Goal: Task Accomplishment & Management: Manage account settings

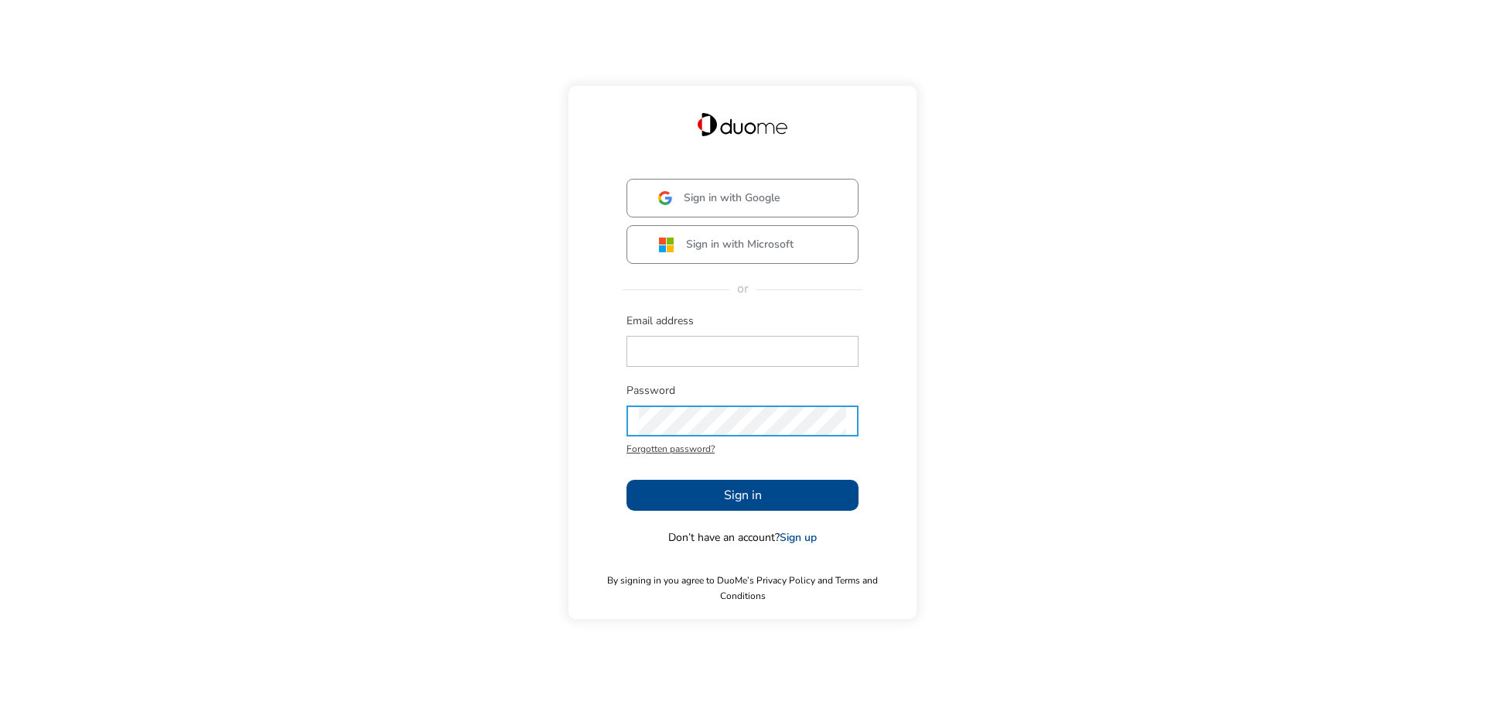
type input "[EMAIL_ADDRESS][PERSON_NAME][DOMAIN_NAME]"
click at [767, 504] on button "Sign in" at bounding box center [743, 495] width 232 height 31
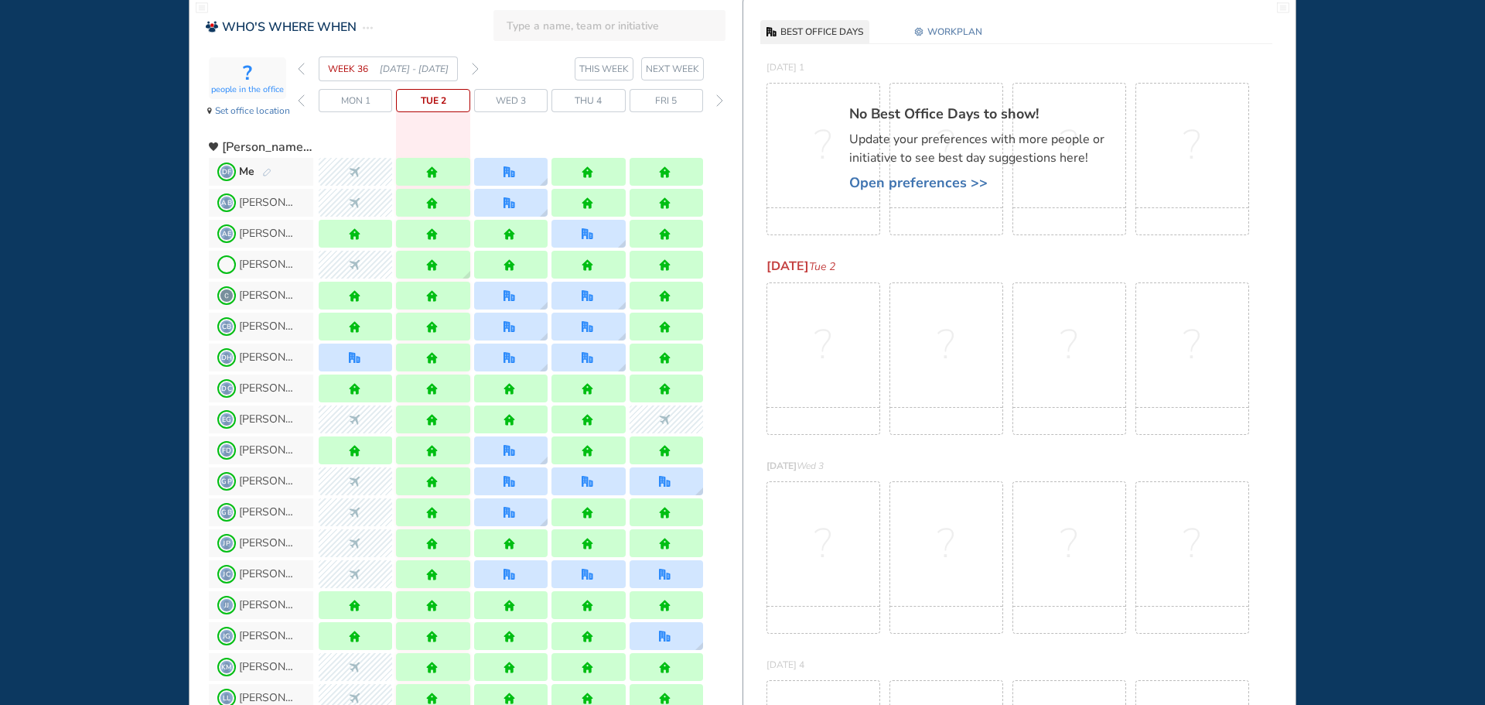
scroll to position [77, 0]
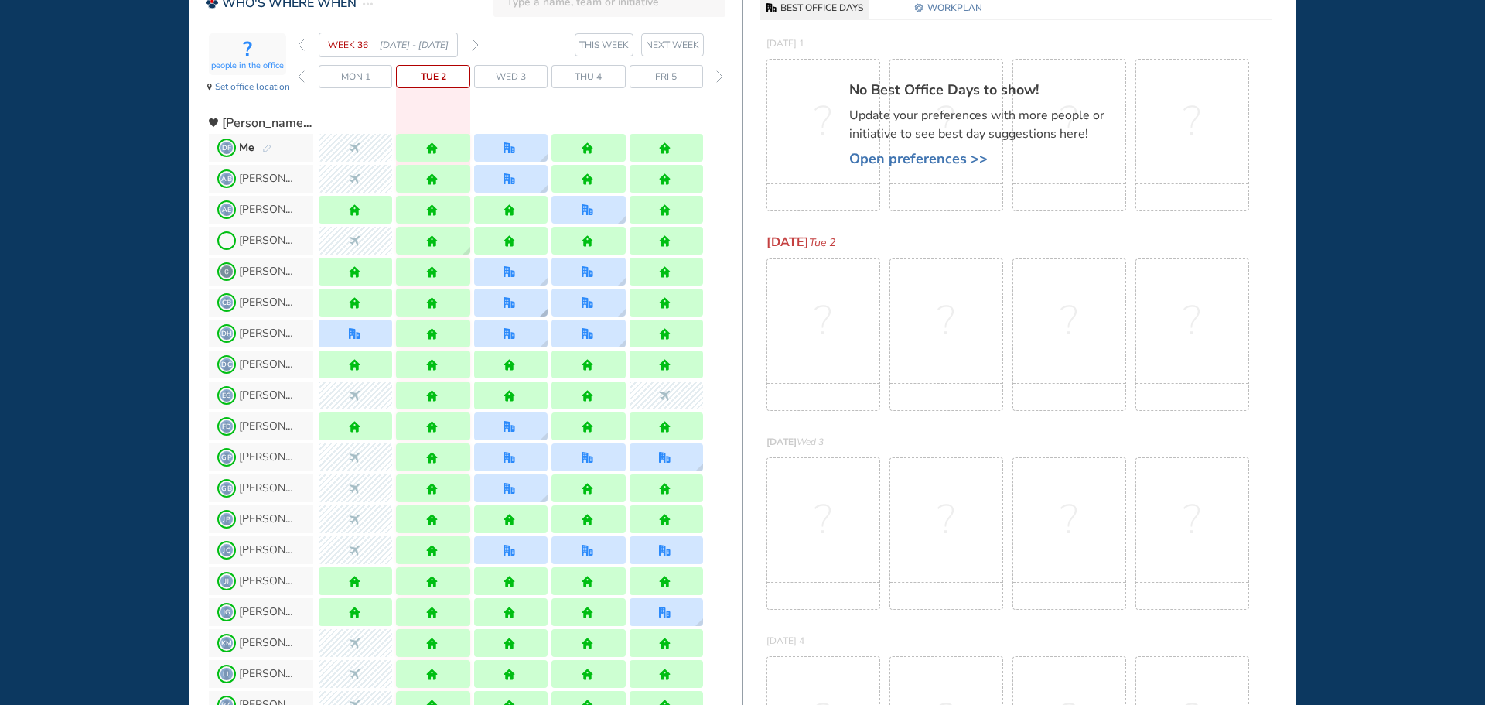
click at [526, 303] on div at bounding box center [510, 303] width 73 height 28
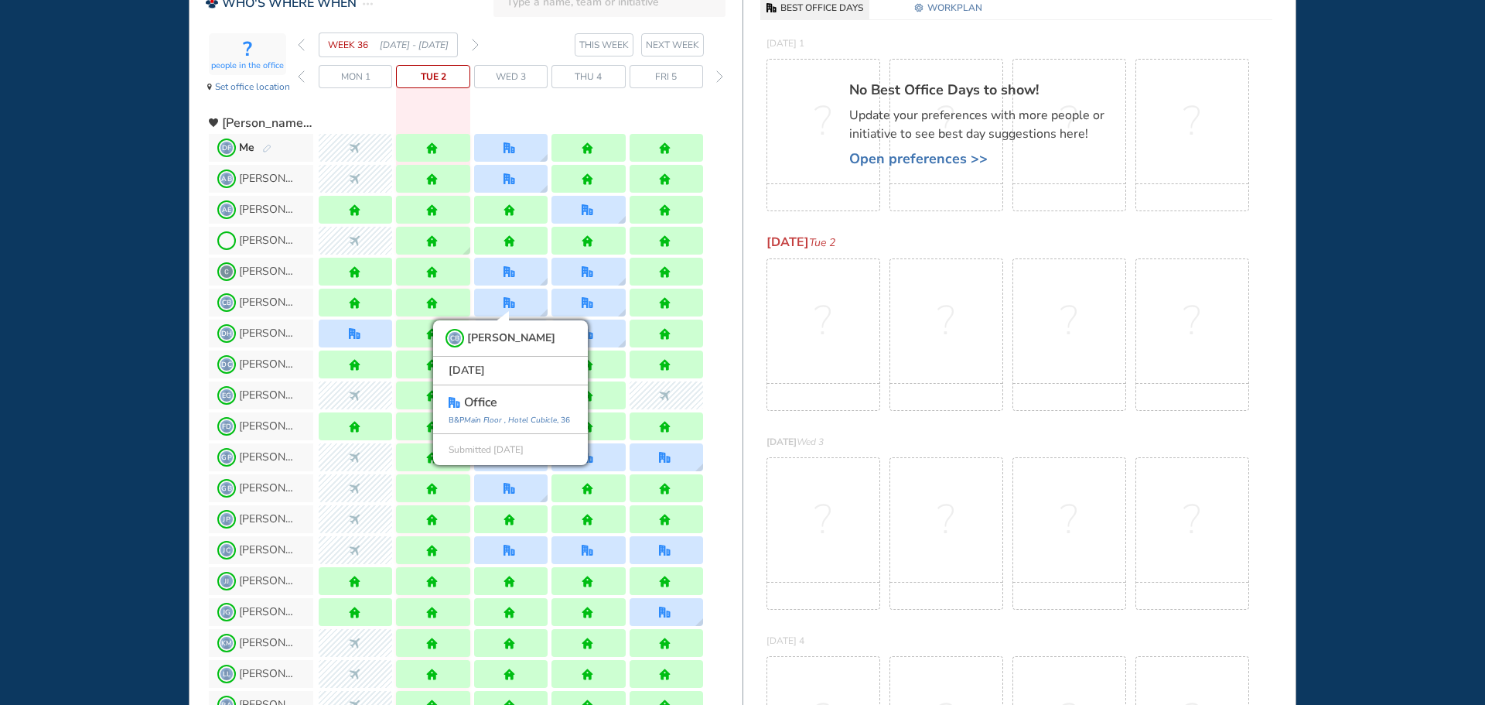
drag, startPoint x: 125, startPoint y: 305, endPoint x: 153, endPoint y: 293, distance: 30.9
click at [123, 305] on div "WHO'S WHERE WHEN MY WORK INITIATIVES 94 DF New! NOTIFICATIONS All Location Task…" at bounding box center [742, 352] width 1485 height 705
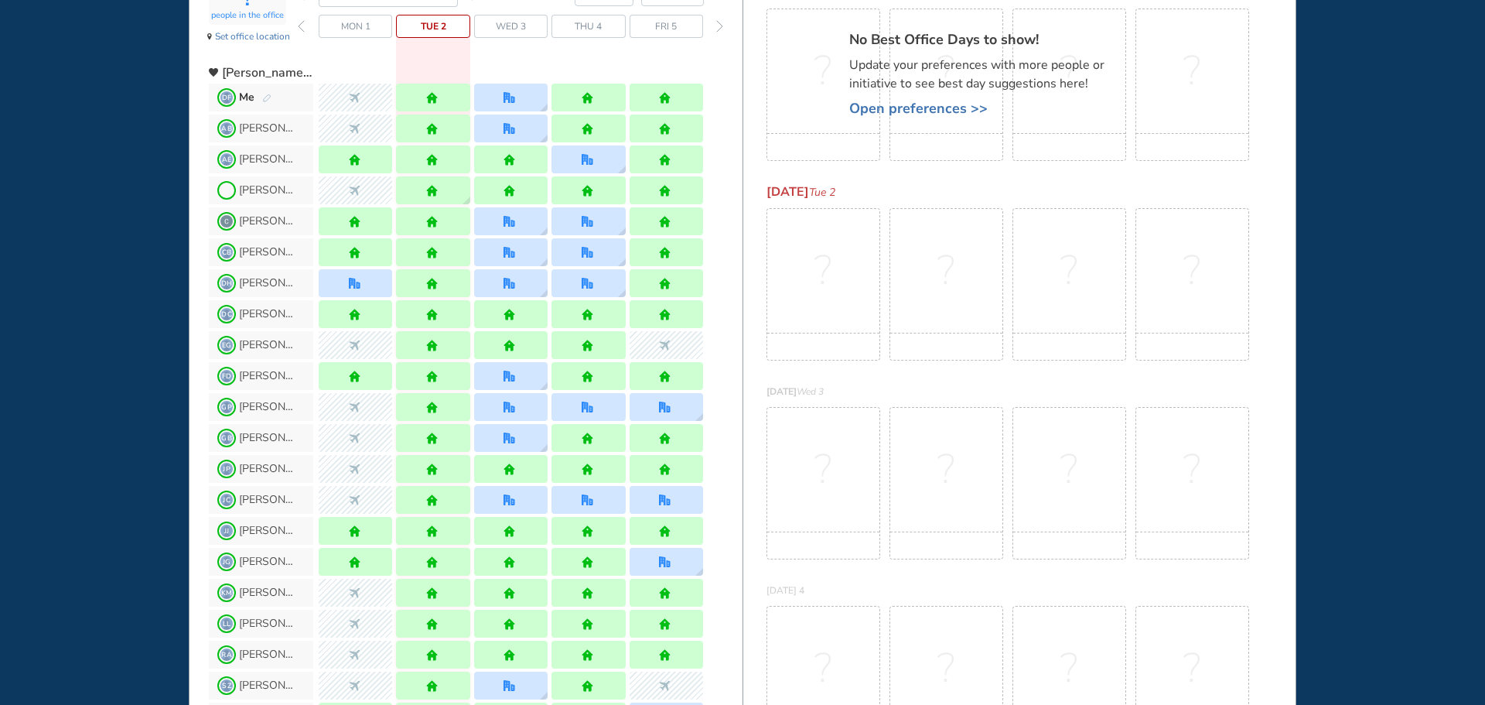
scroll to position [155, 0]
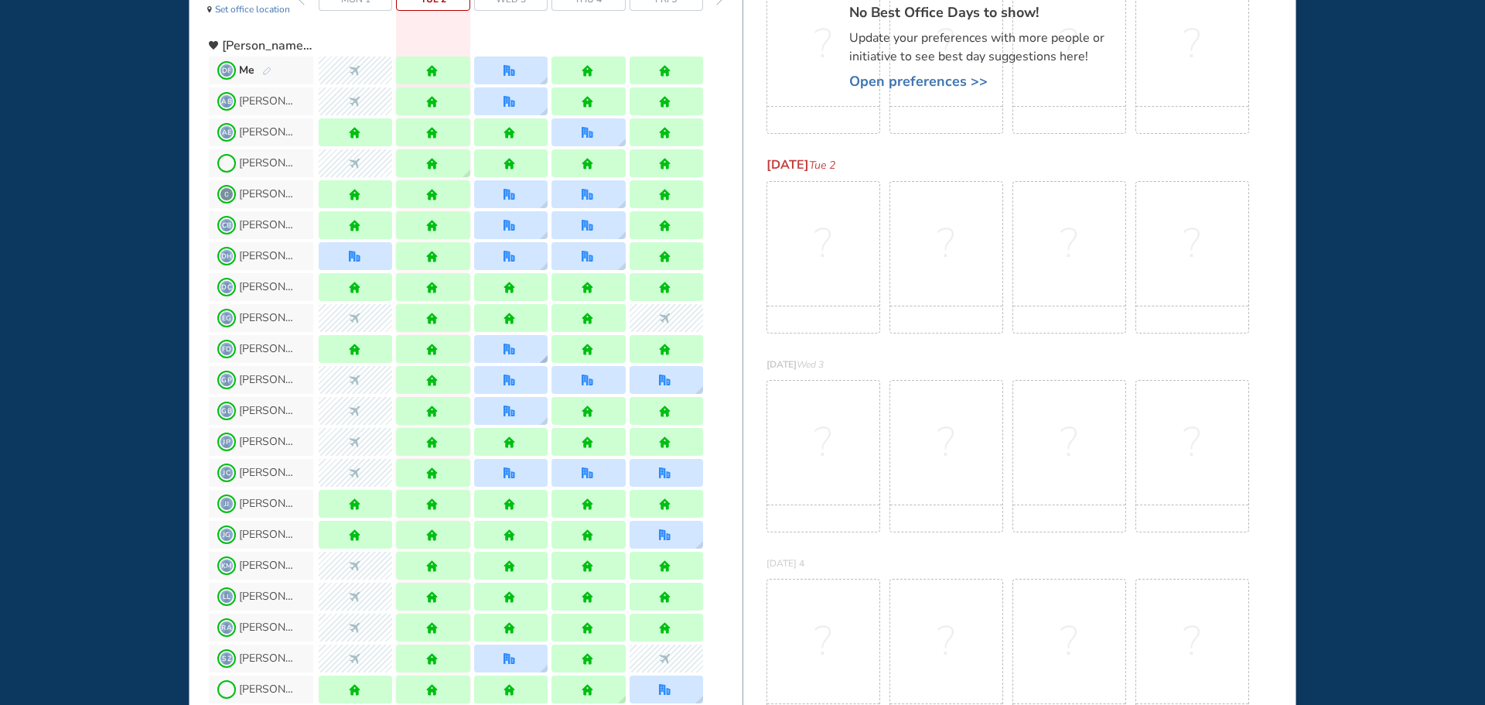
click at [519, 354] on div at bounding box center [510, 349] width 73 height 28
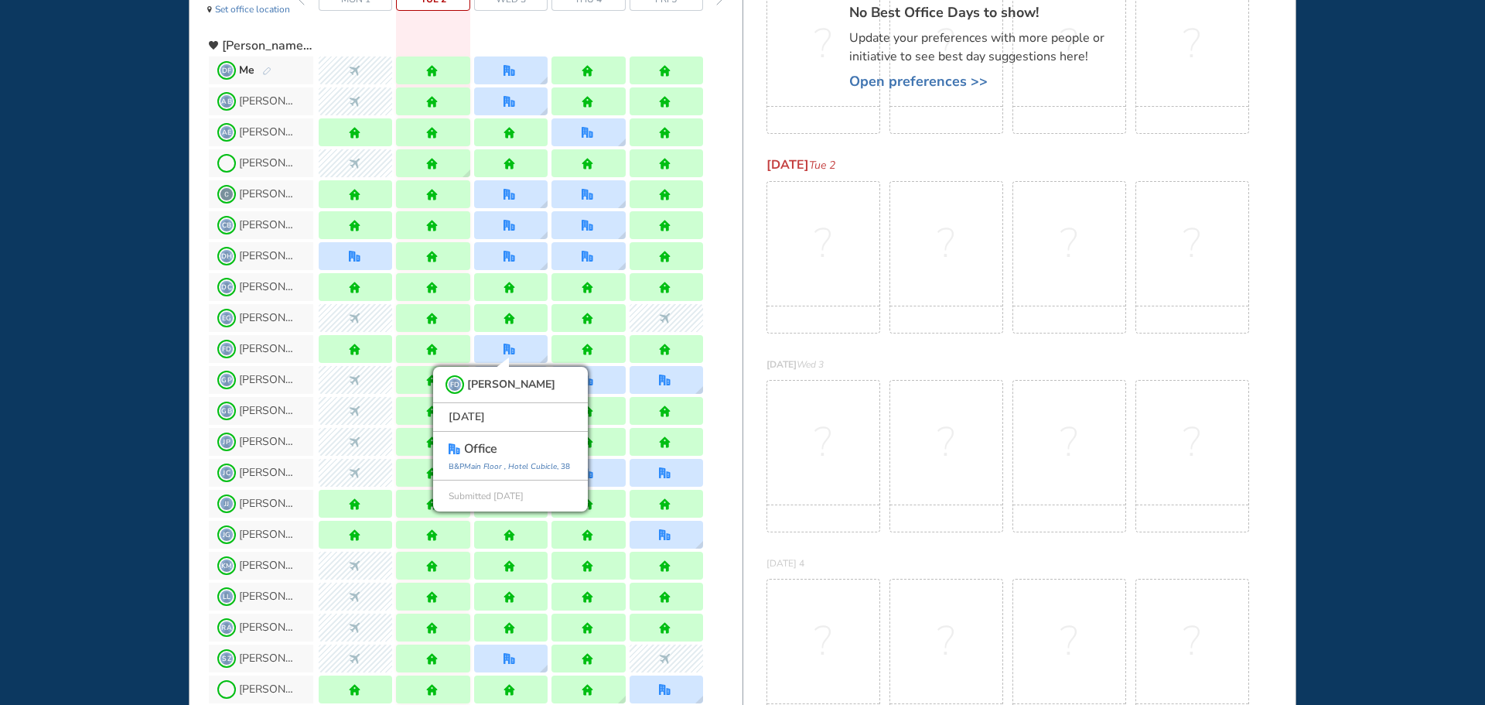
click at [114, 371] on div "WHO'S WHERE WHEN MY WORK INITIATIVES 94 DF New! NOTIFICATIONS All Location Task…" at bounding box center [742, 352] width 1485 height 705
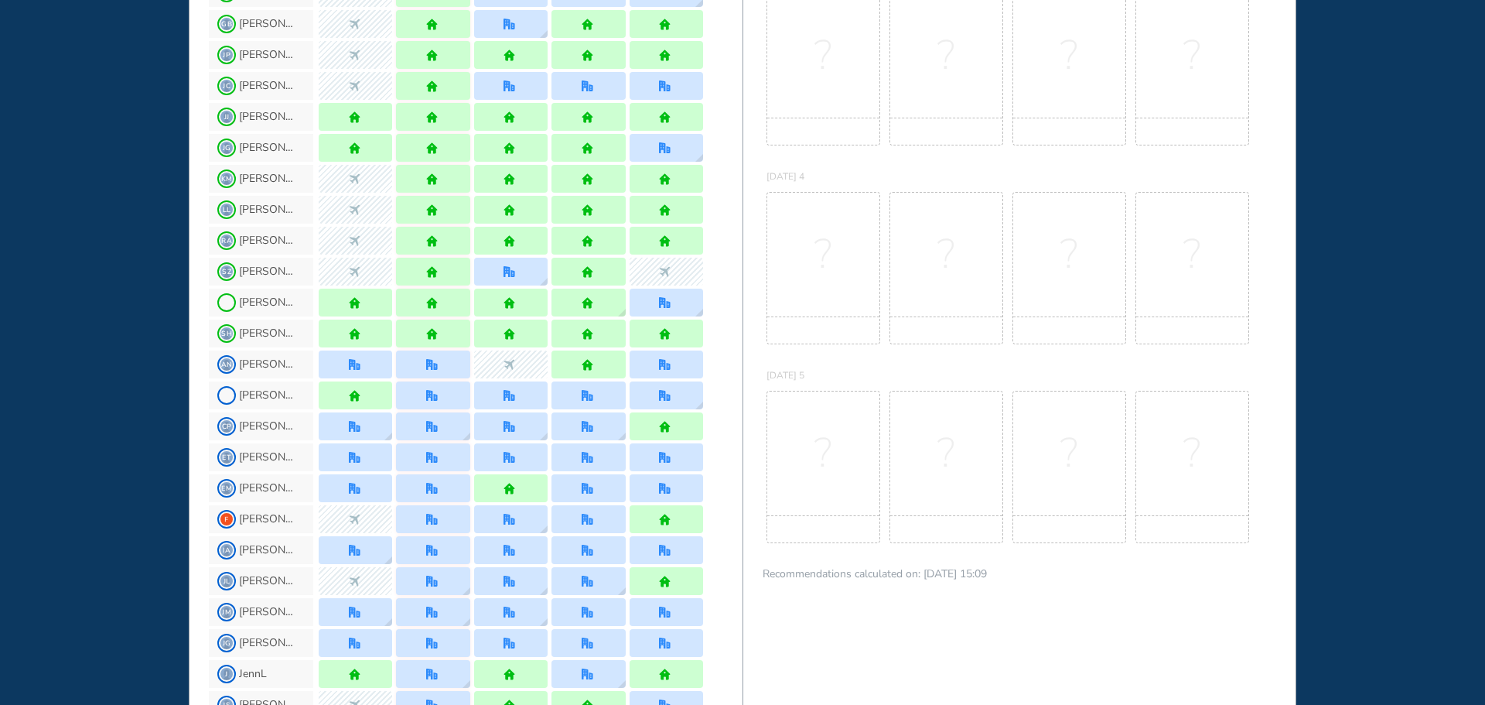
scroll to position [619, 0]
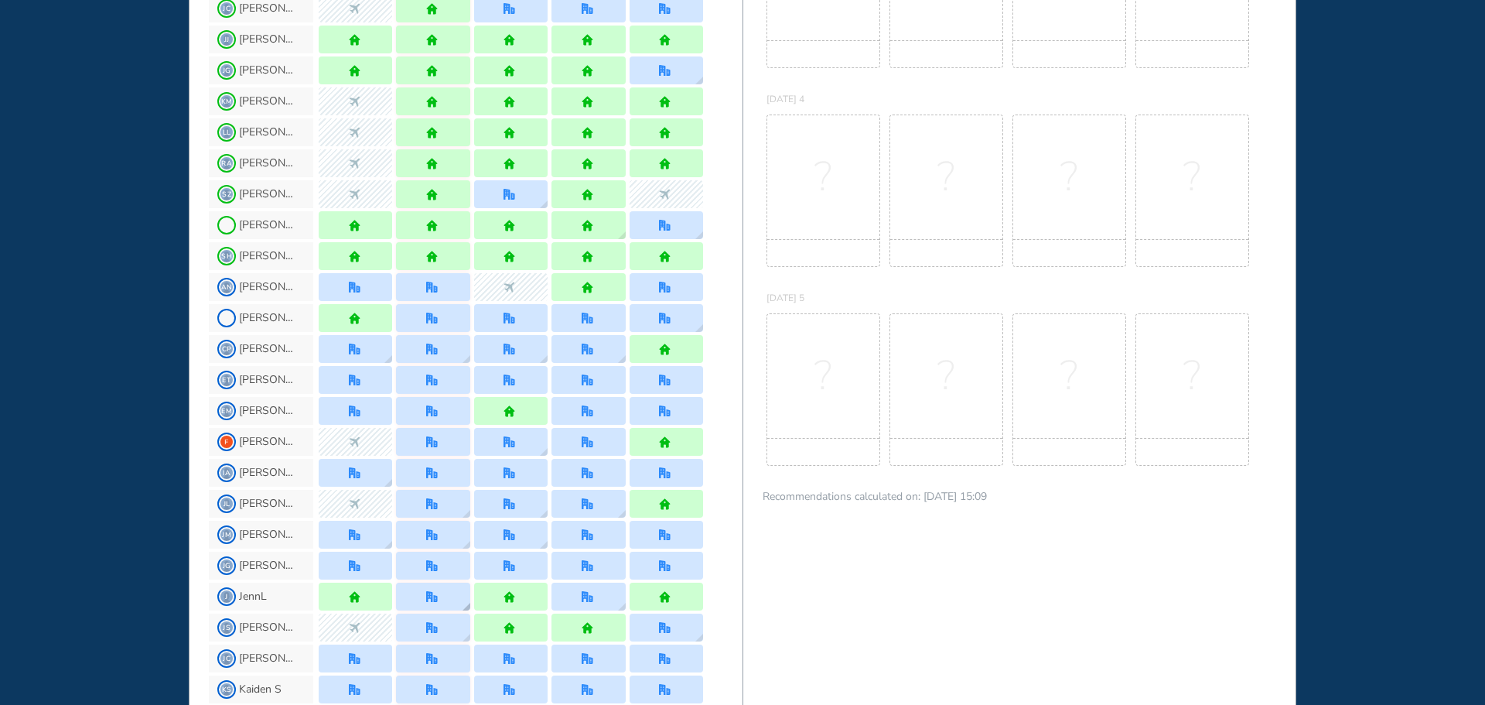
click at [431, 601] on img "office" at bounding box center [432, 597] width 12 height 12
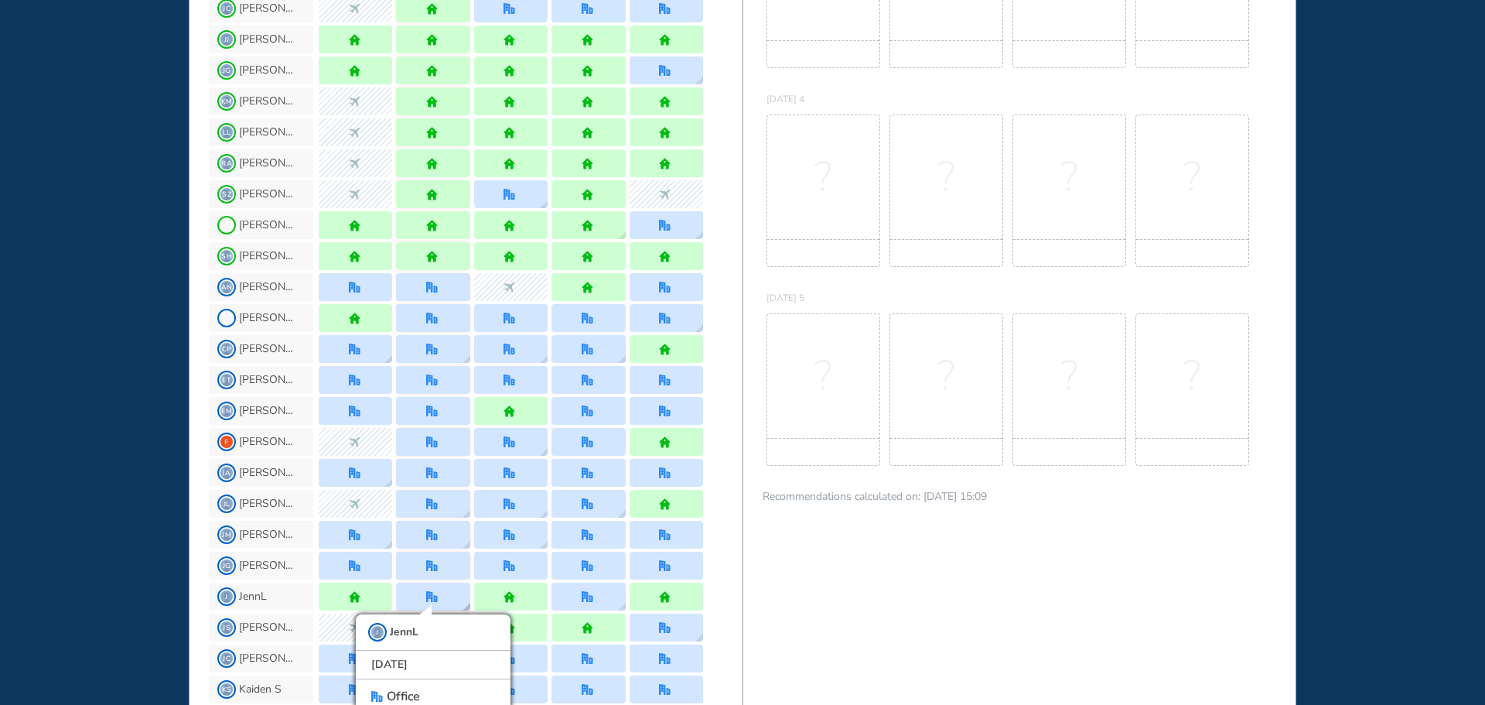
scroll to position [656, 0]
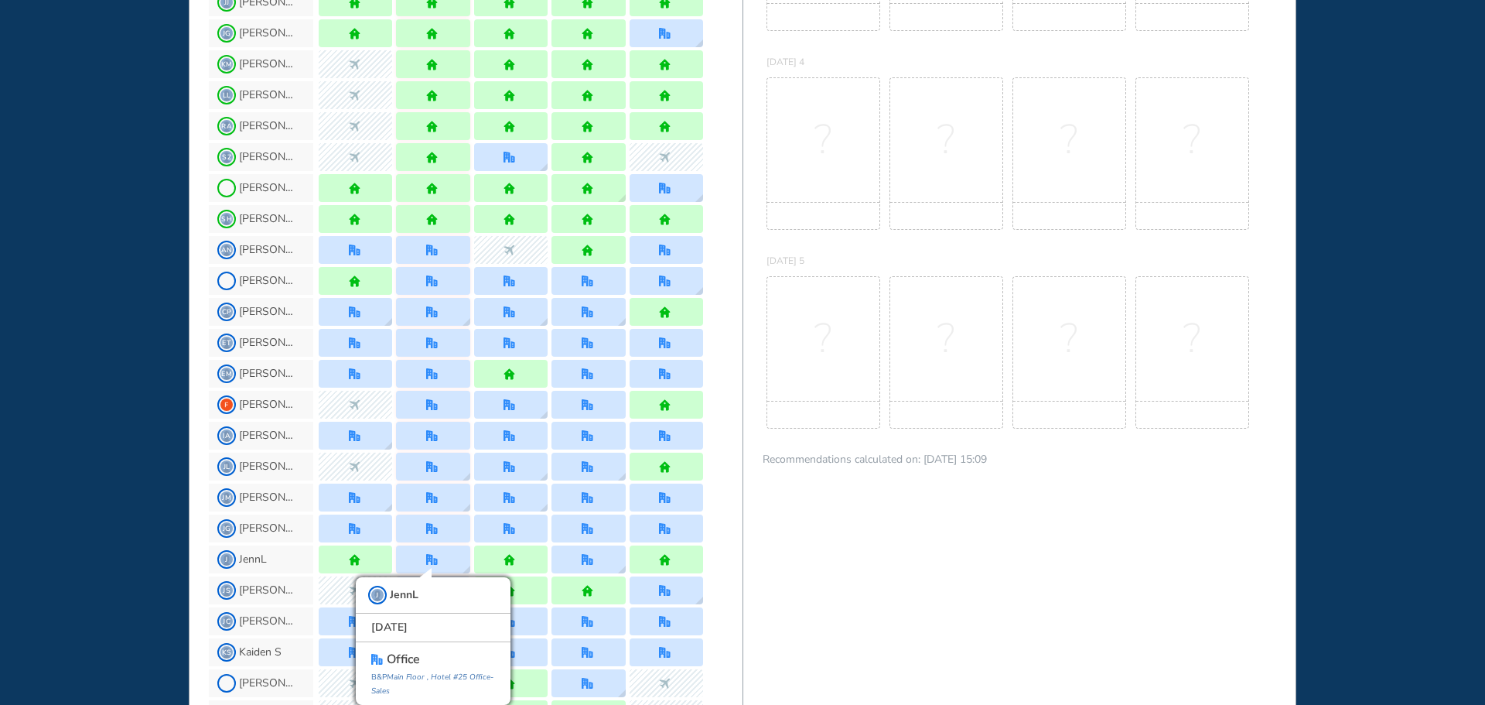
click at [101, 512] on div "WHO'S WHERE WHEN MY WORK INITIATIVES 94 DF New! NOTIFICATIONS All Location Task…" at bounding box center [742, 352] width 1485 height 705
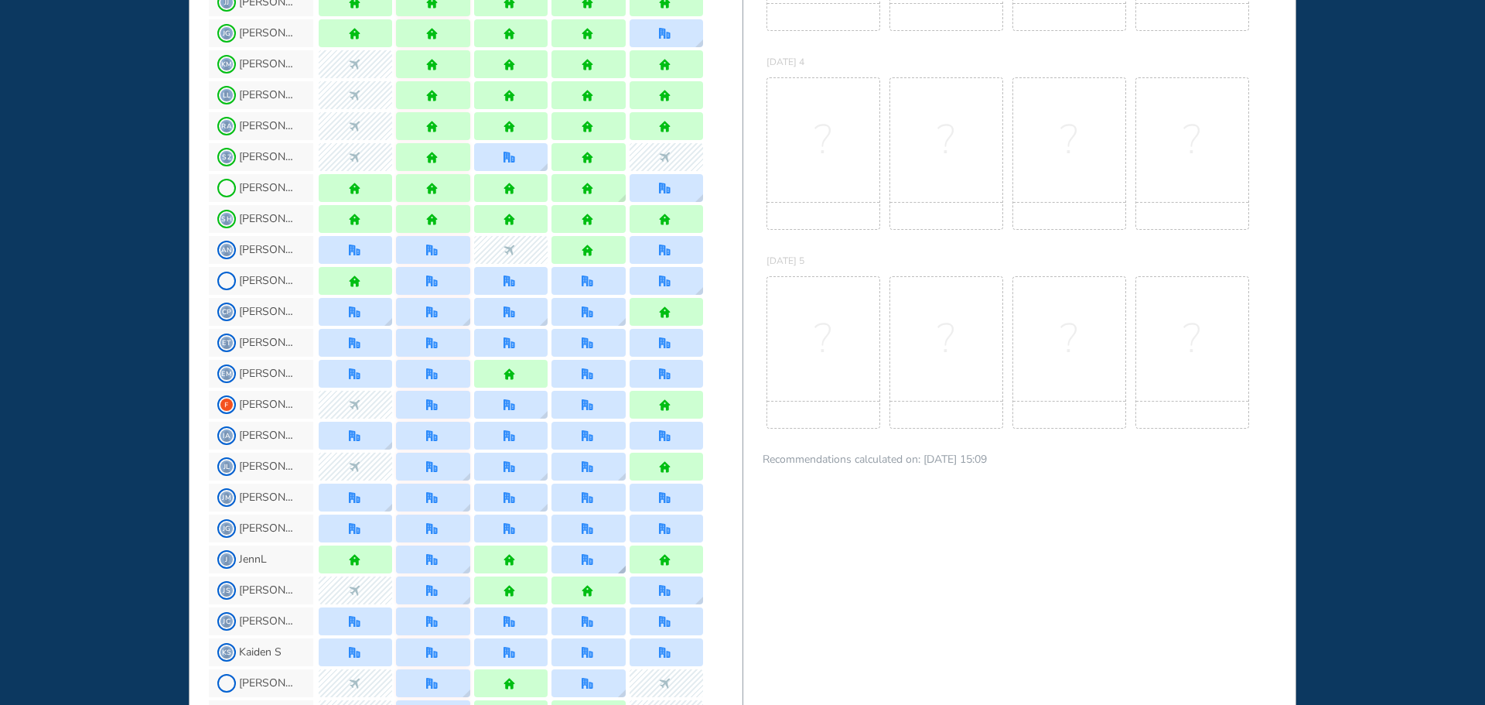
click at [582, 558] on img "office" at bounding box center [588, 560] width 12 height 12
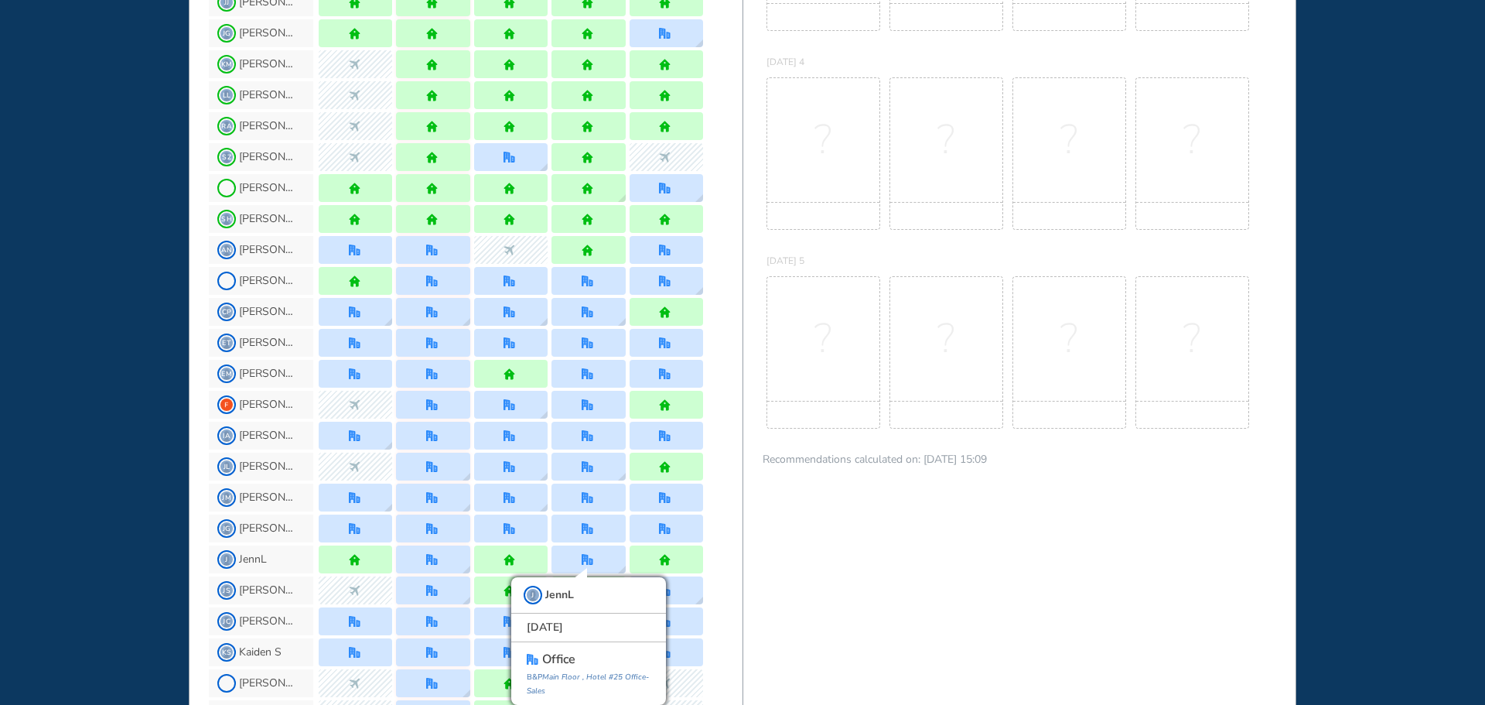
click at [63, 453] on div "WHO'S WHERE WHEN MY WORK INITIATIVES 94 DF New! NOTIFICATIONS All Location Task…" at bounding box center [742, 352] width 1485 height 705
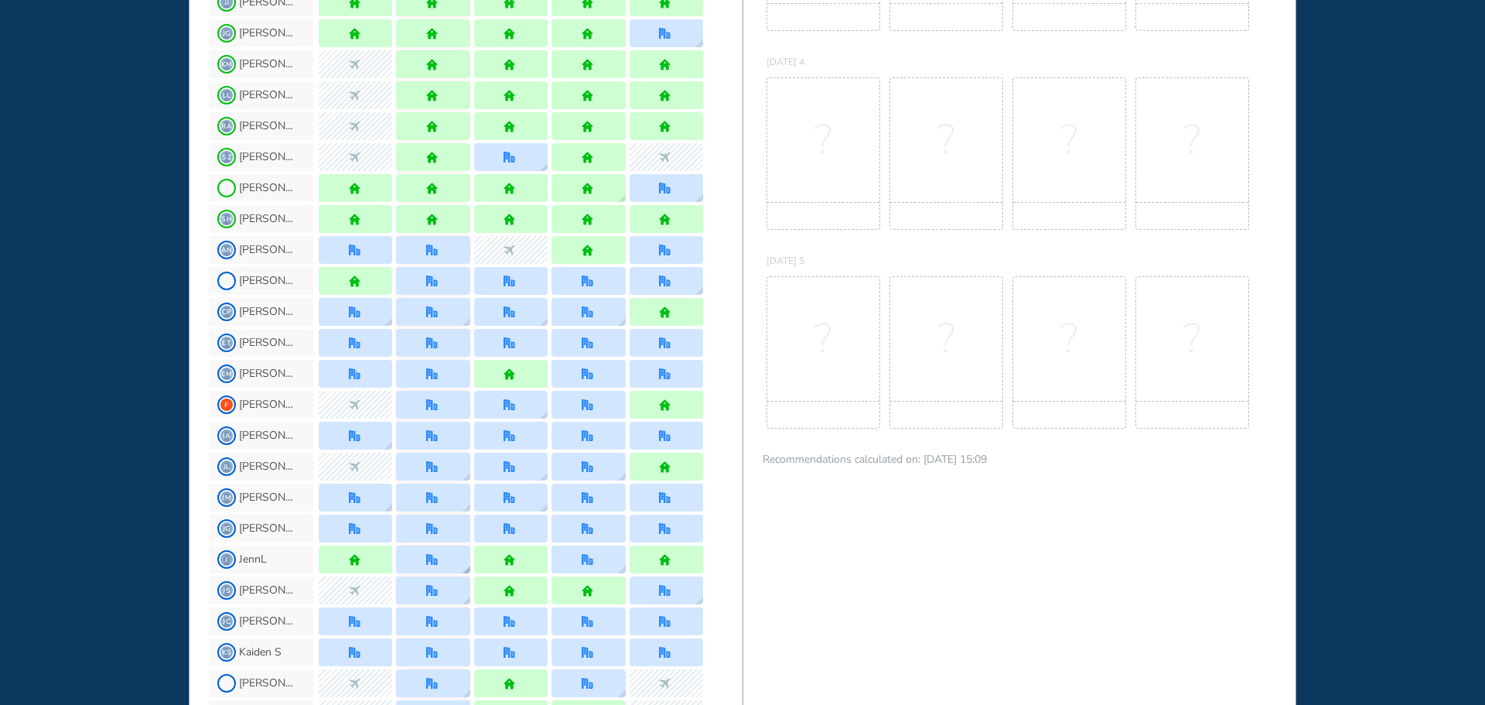
click at [427, 558] on img "office" at bounding box center [432, 560] width 12 height 12
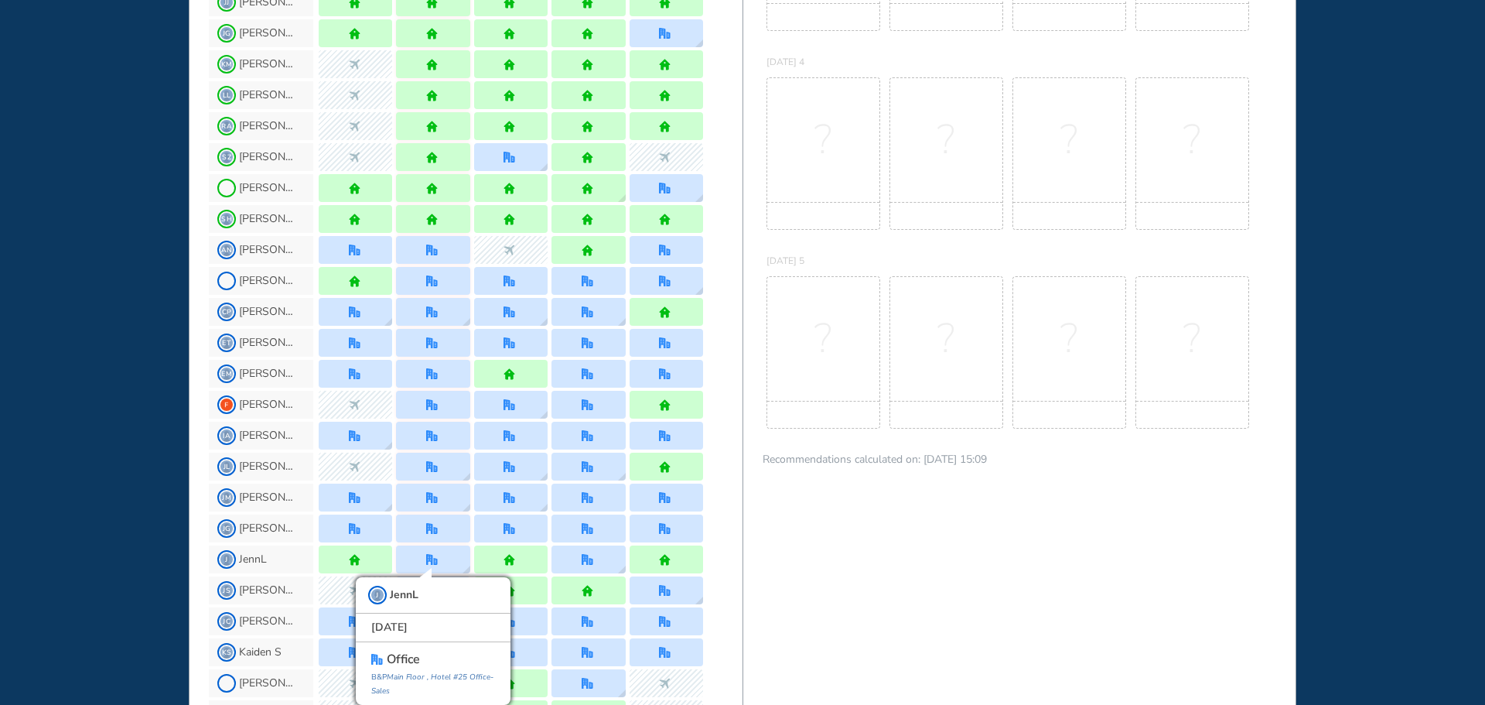
click at [108, 443] on div "WHO'S WHERE WHEN MY WORK INITIATIVES 94 DF New! NOTIFICATIONS All Location Task…" at bounding box center [742, 352] width 1485 height 705
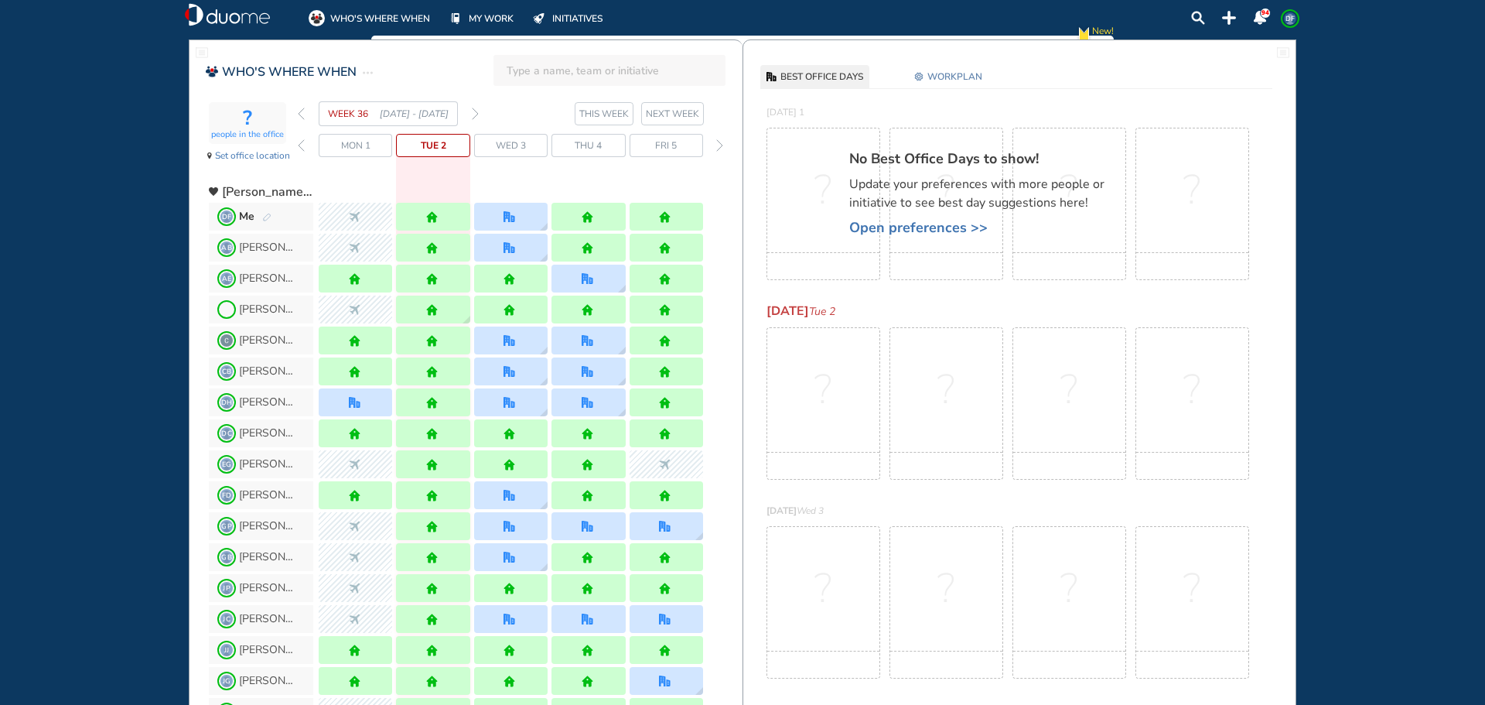
scroll to position [0, 0]
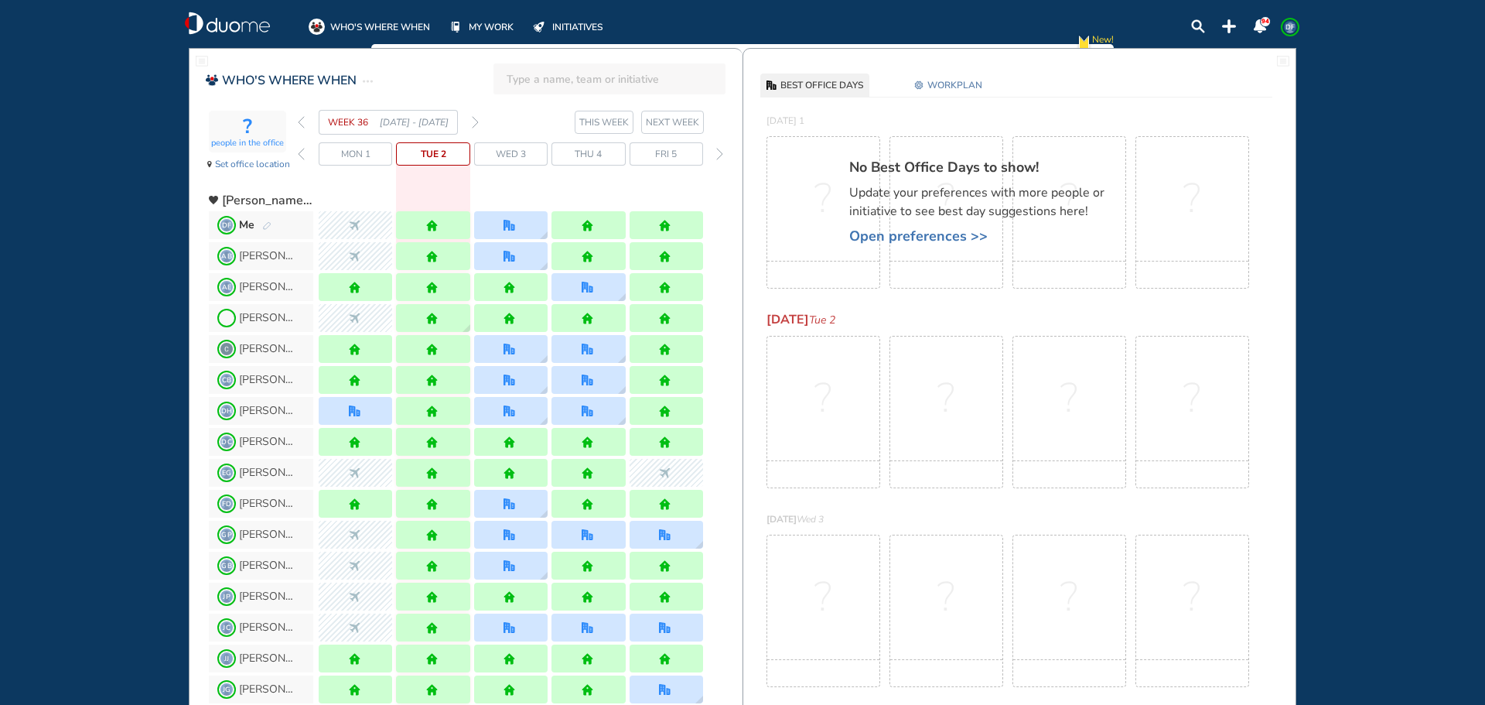
click at [477, 121] on img "forward week" at bounding box center [475, 122] width 7 height 12
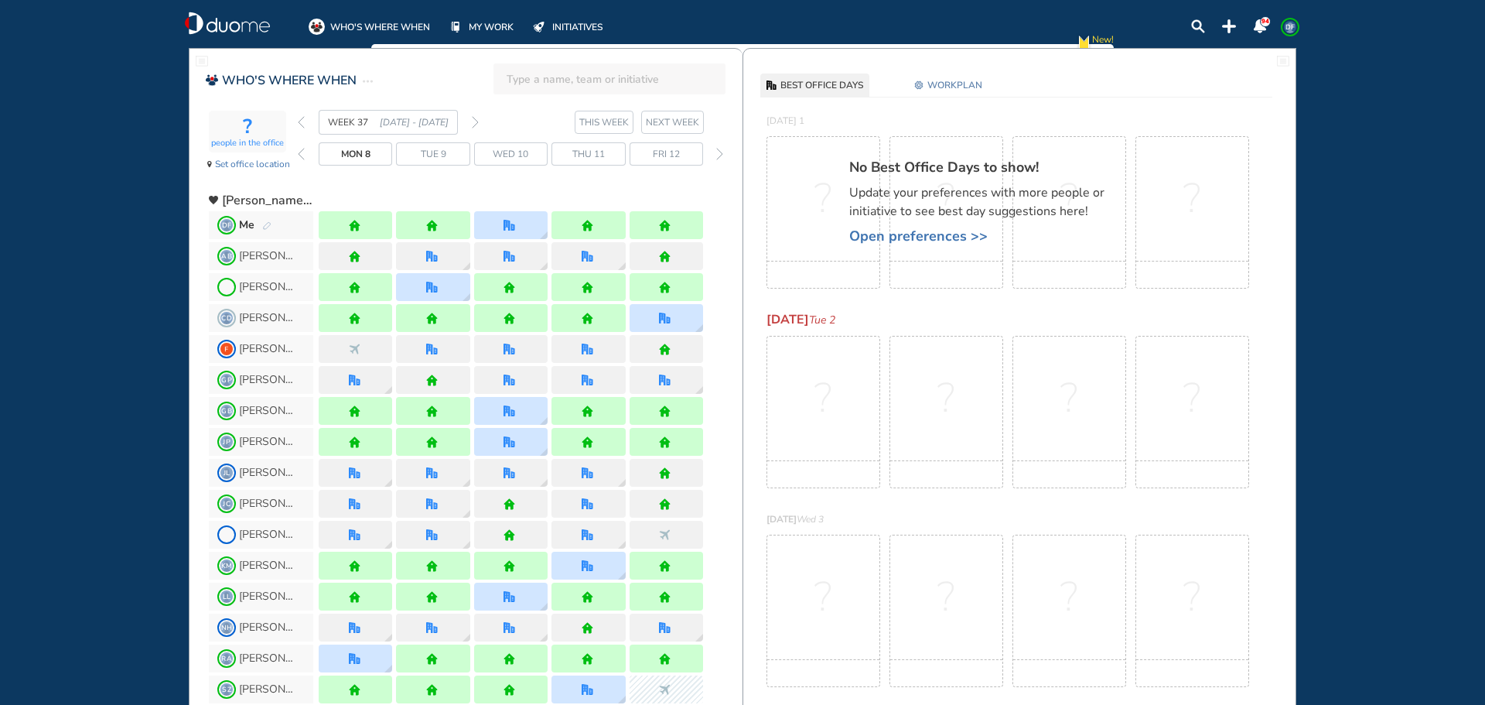
click at [475, 120] on img "forward week" at bounding box center [475, 122] width 7 height 12
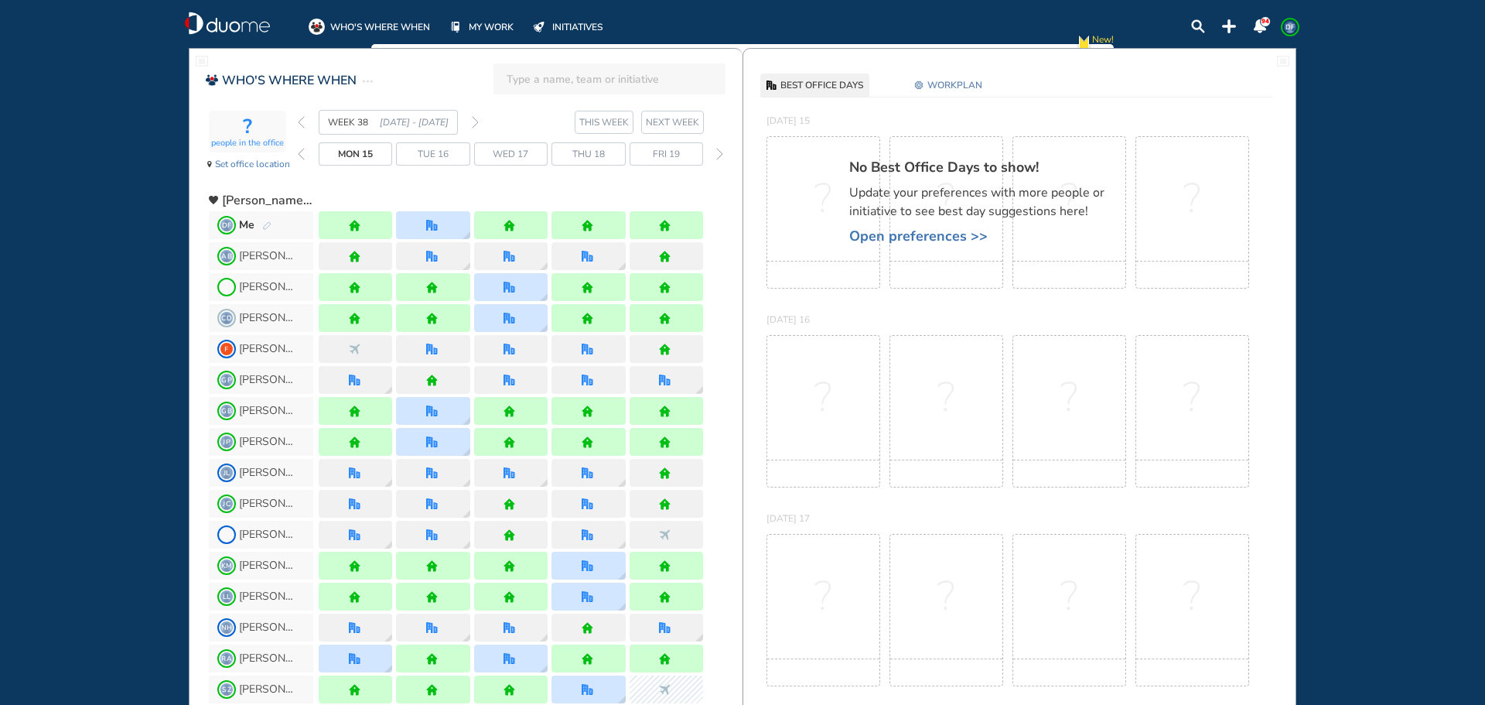
click at [475, 120] on img "forward week" at bounding box center [475, 122] width 7 height 12
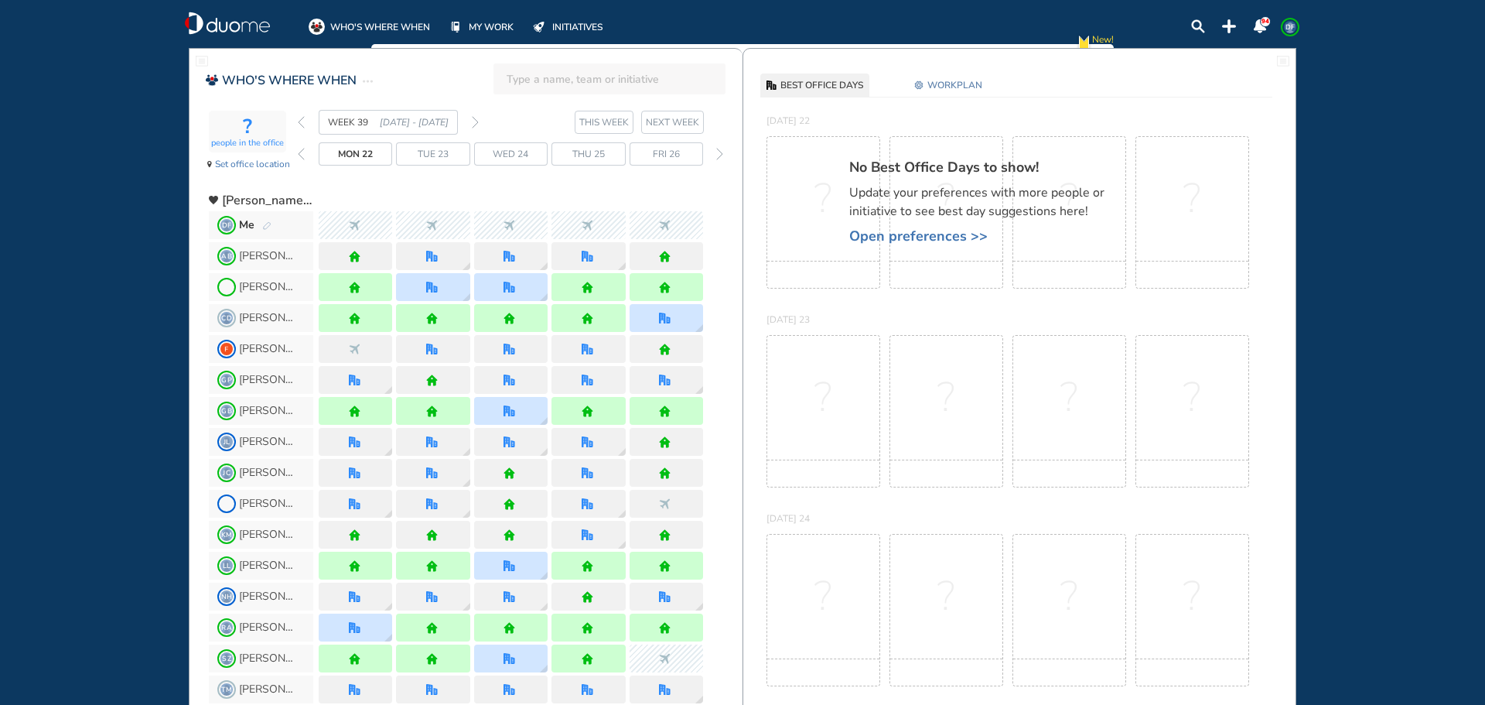
click at [475, 120] on img "forward week" at bounding box center [475, 122] width 7 height 12
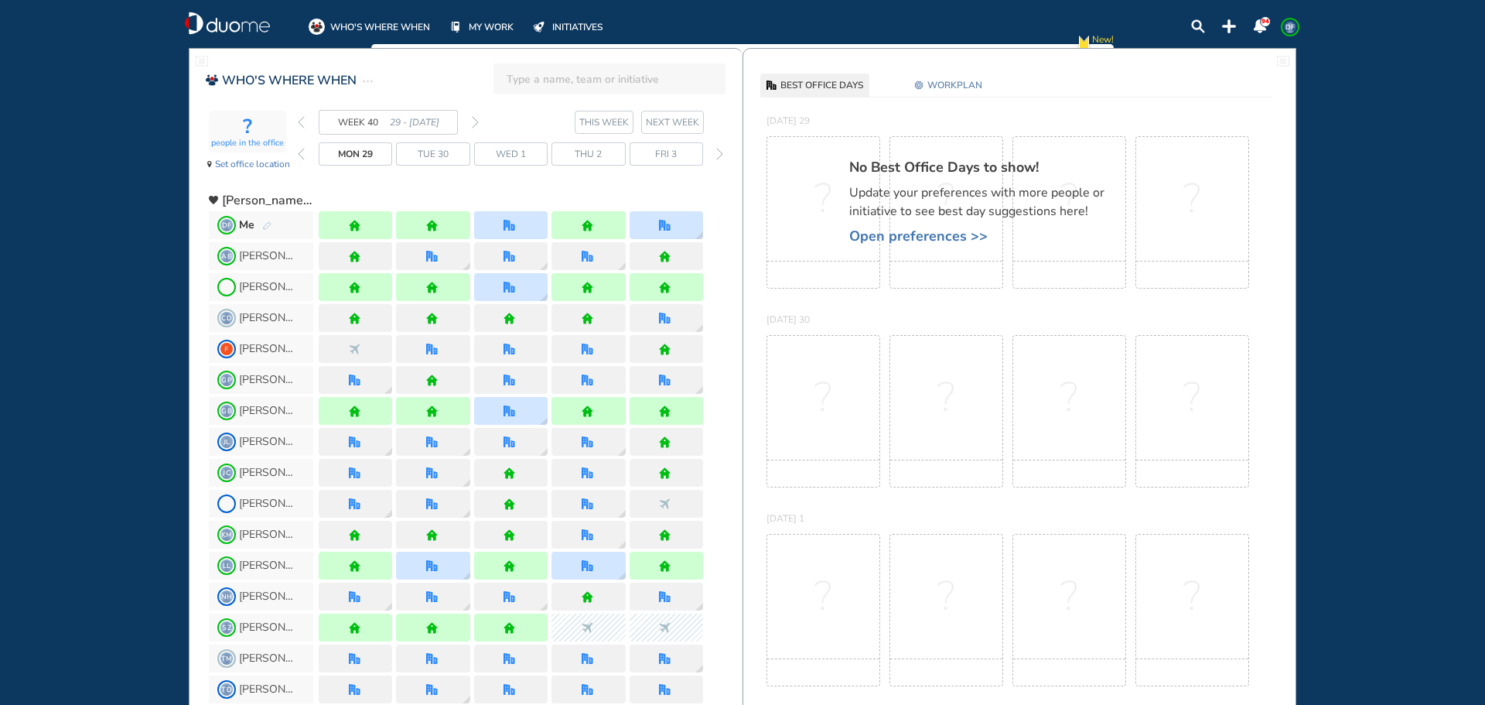
click at [473, 124] on img "forward week" at bounding box center [475, 122] width 7 height 12
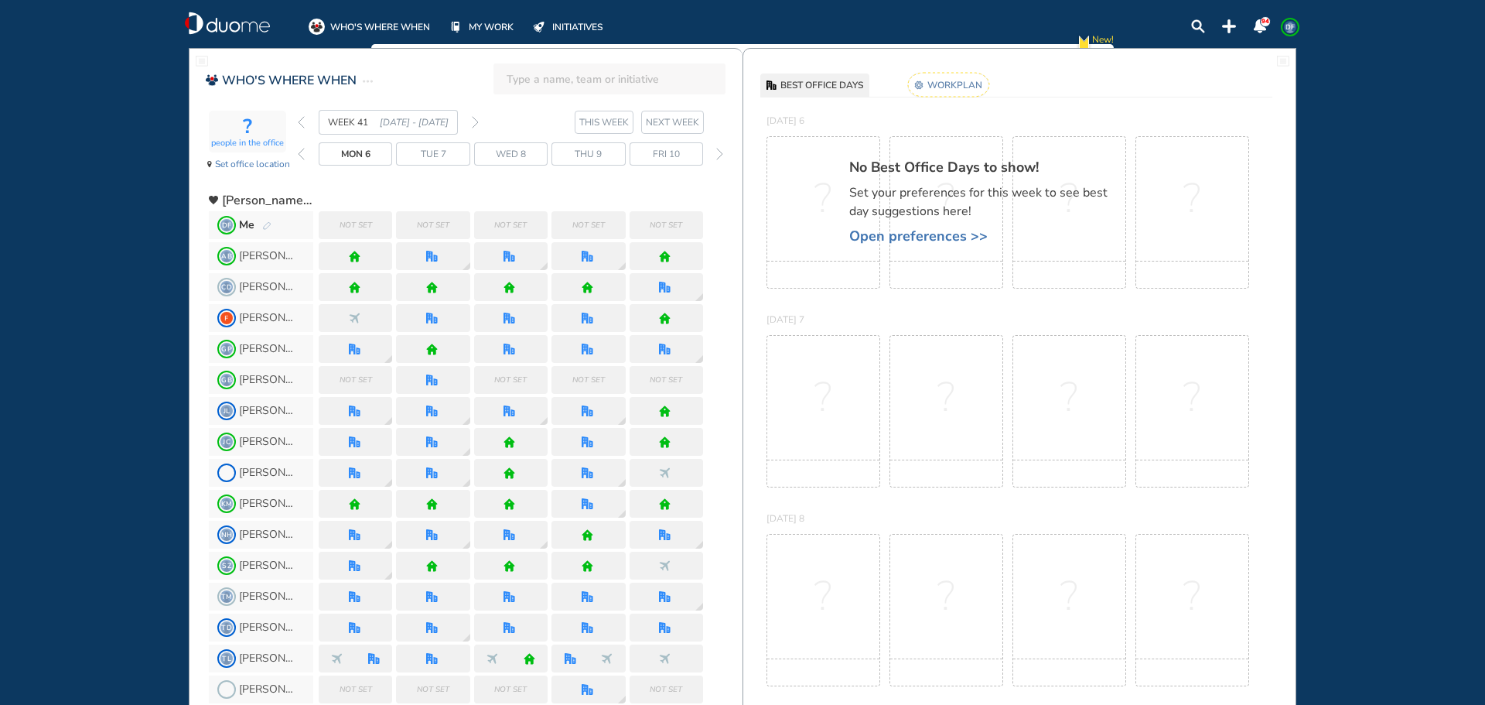
click at [264, 228] on img "pen-edit" at bounding box center [266, 226] width 9 height 10
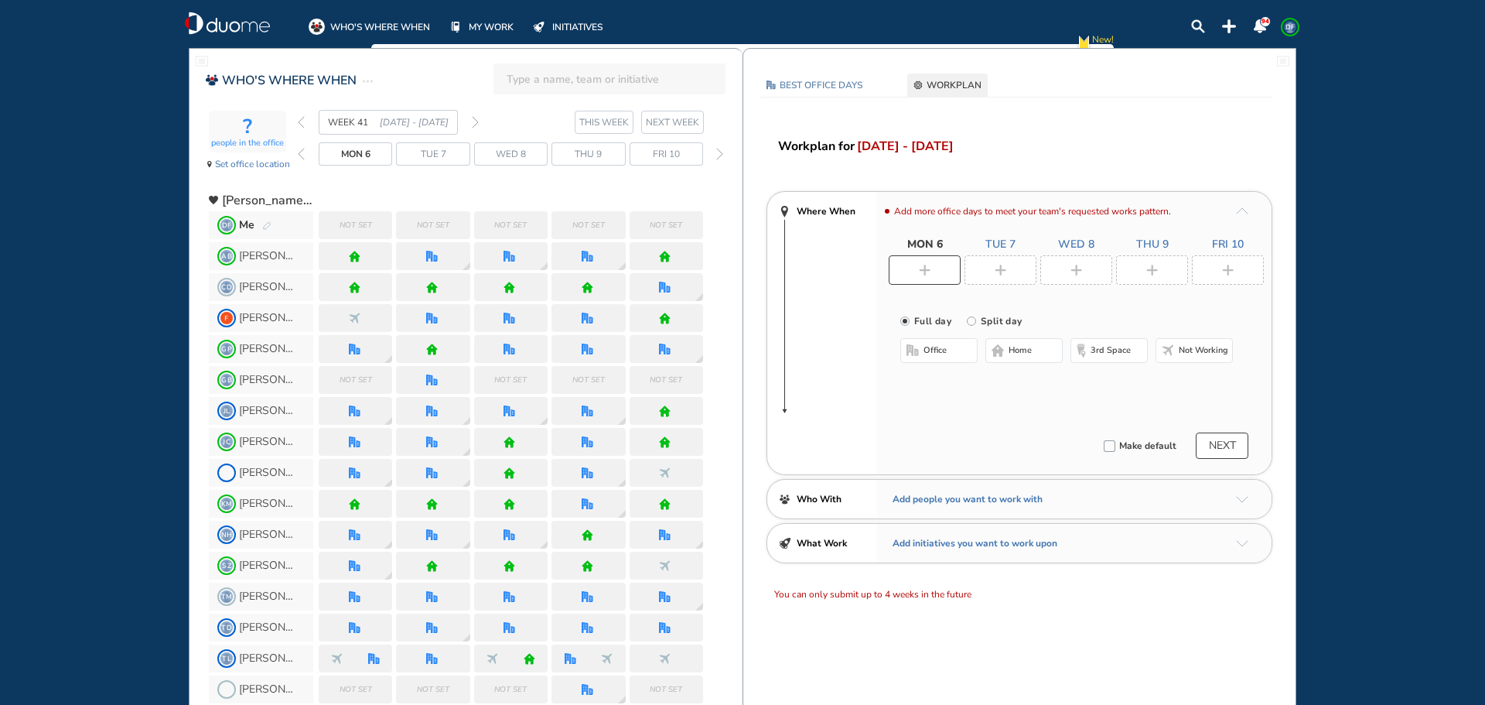
click at [934, 272] on div at bounding box center [925, 269] width 72 height 29
click at [1014, 347] on span "home" at bounding box center [1020, 350] width 23 height 12
drag, startPoint x: 1002, startPoint y: 275, endPoint x: 1008, endPoint y: 317, distance: 42.2
click at [1002, 277] on div at bounding box center [1001, 269] width 72 height 29
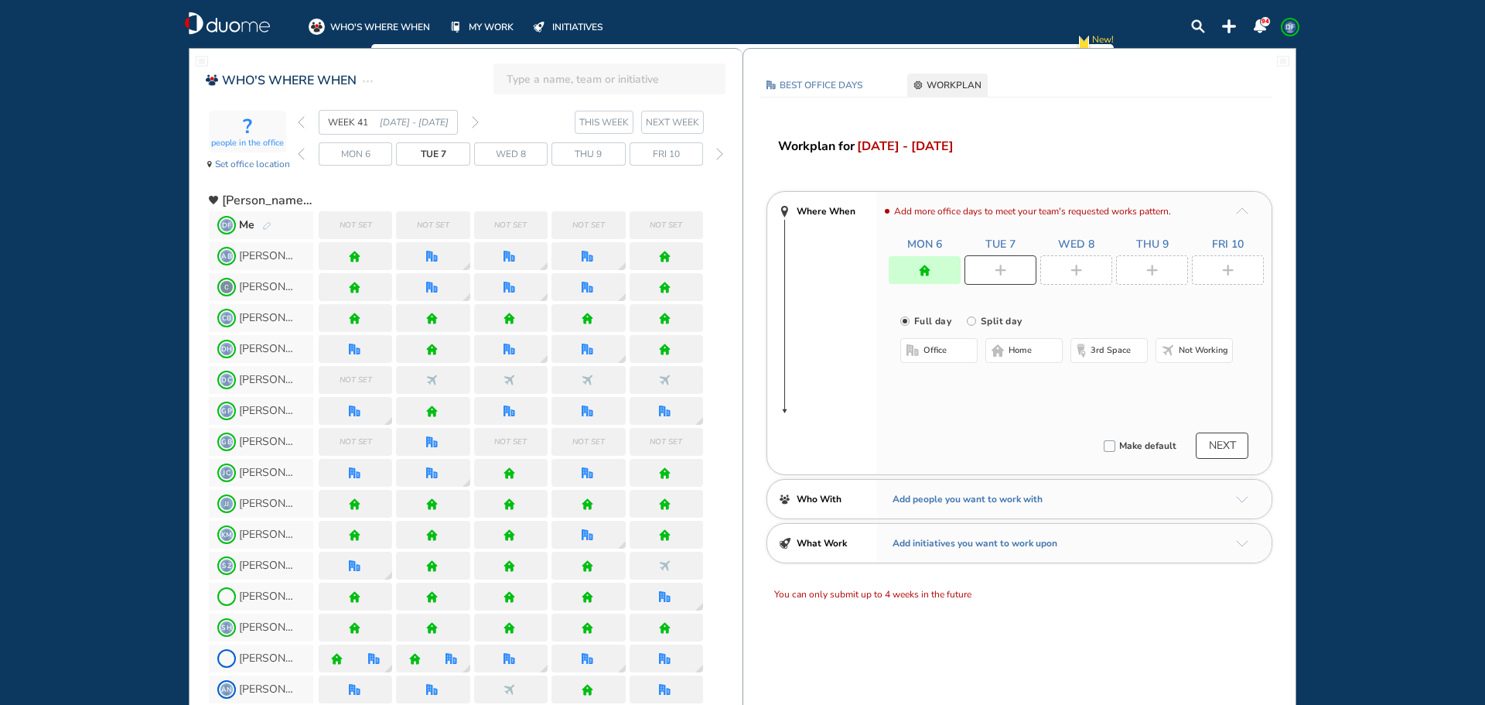
click at [1023, 354] on span "home" at bounding box center [1020, 350] width 23 height 12
drag, startPoint x: 1087, startPoint y: 272, endPoint x: 1020, endPoint y: 301, distance: 72.7
click at [1086, 272] on div at bounding box center [1077, 269] width 72 height 29
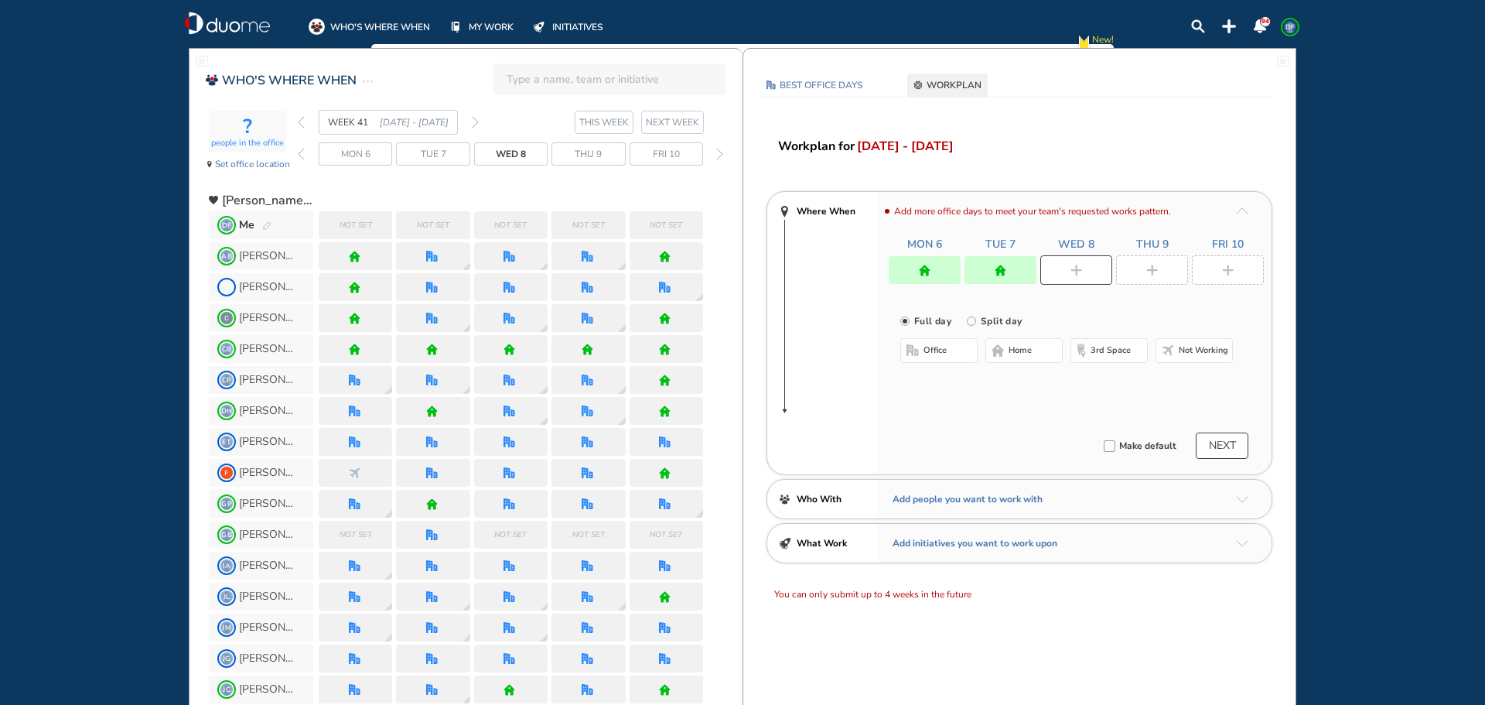
click at [1160, 269] on div at bounding box center [1152, 269] width 72 height 29
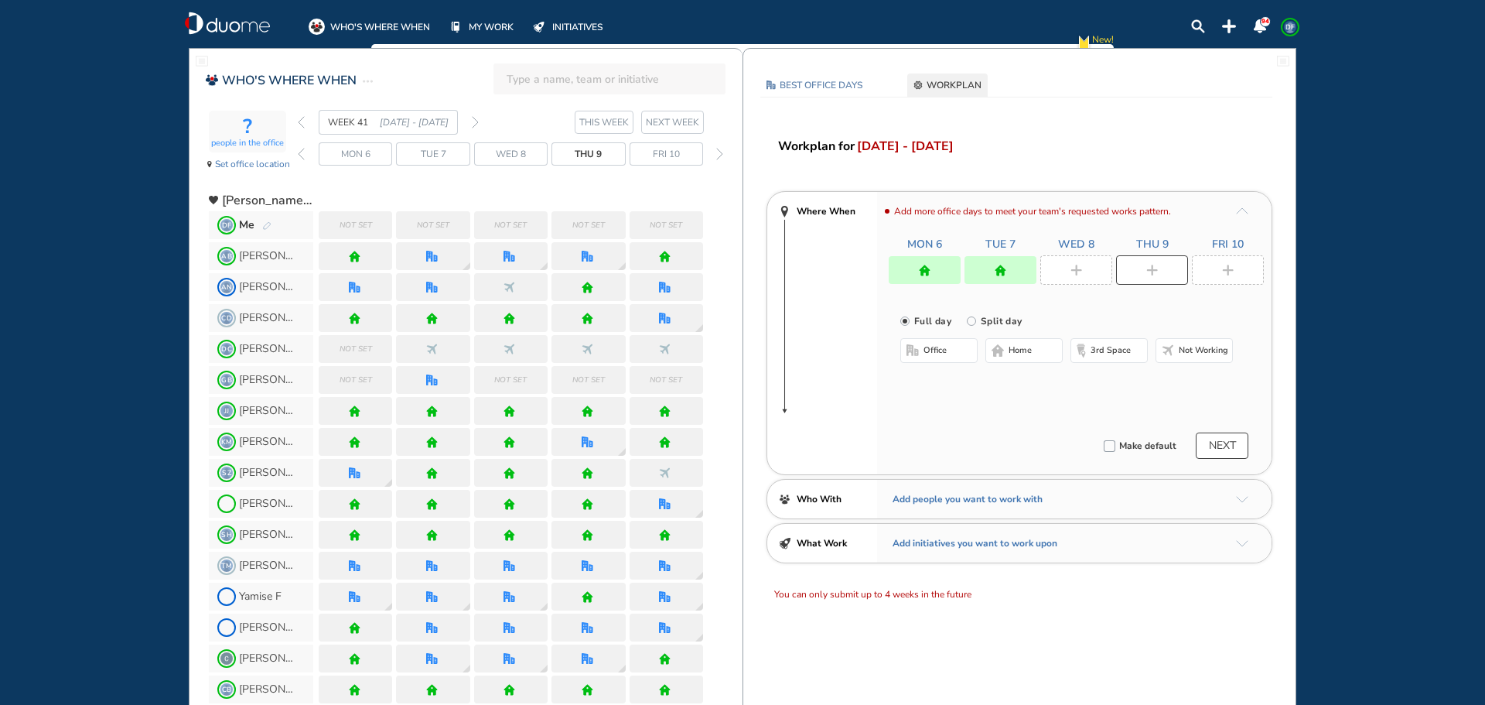
click at [1012, 347] on span "home" at bounding box center [1020, 350] width 23 height 12
click at [1228, 272] on img "plus-rounded-bdbdbd" at bounding box center [1228, 271] width 12 height 12
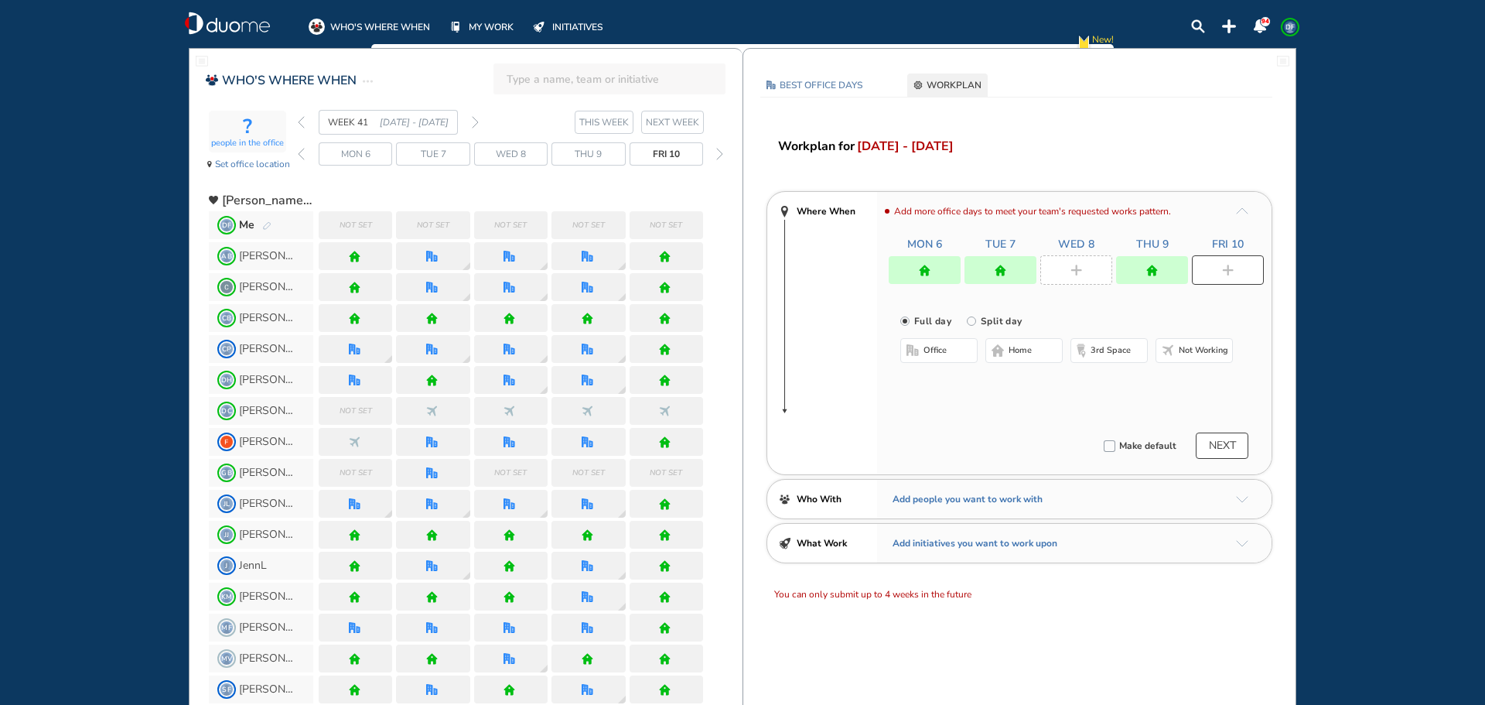
click at [1028, 352] on span "home" at bounding box center [1020, 350] width 23 height 12
click at [1082, 272] on img "plus-rounded-bdbdbd" at bounding box center [1077, 271] width 12 height 12
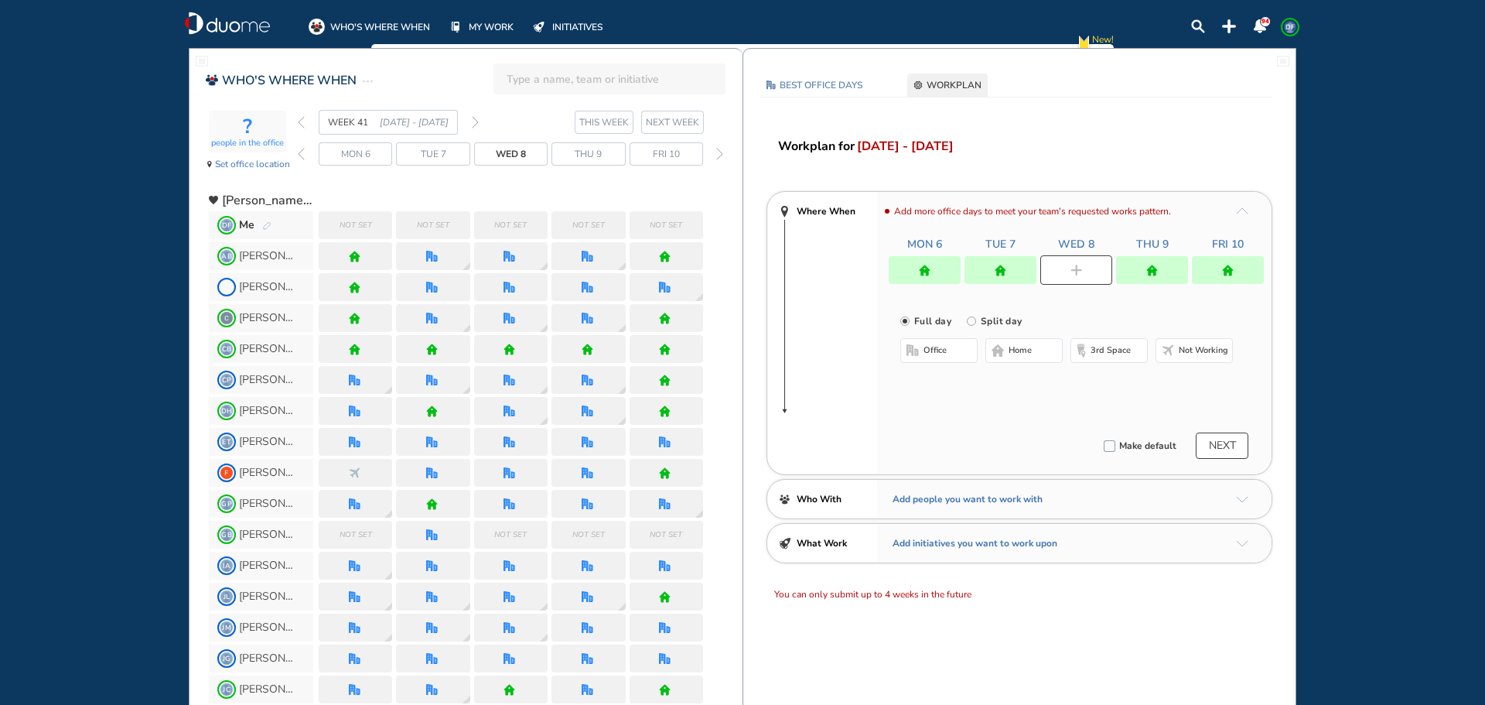
click at [931, 351] on span "office" at bounding box center [935, 350] width 23 height 12
click at [945, 381] on button "Select location" at bounding box center [942, 381] width 62 height 15
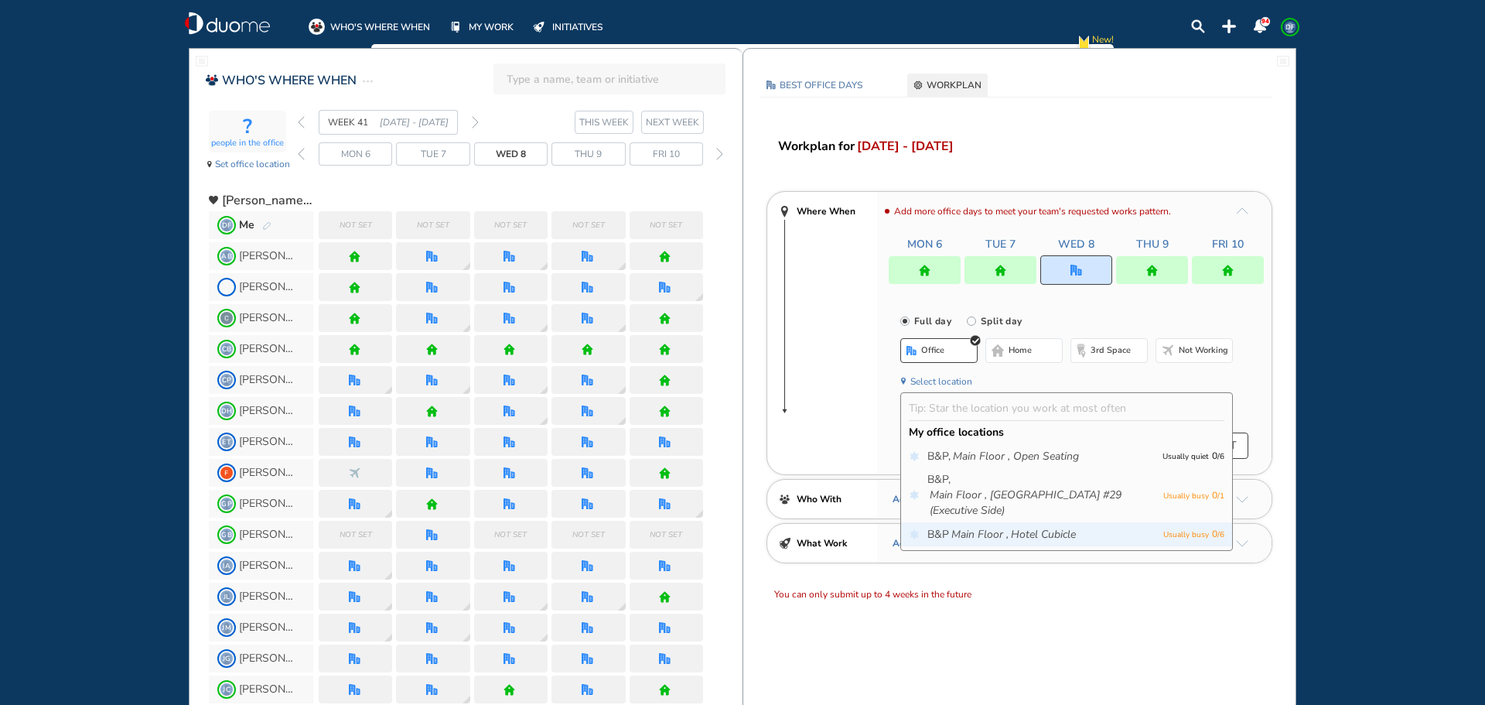
click at [1027, 538] on icon "Hotel Cubicle" at bounding box center [1043, 534] width 65 height 15
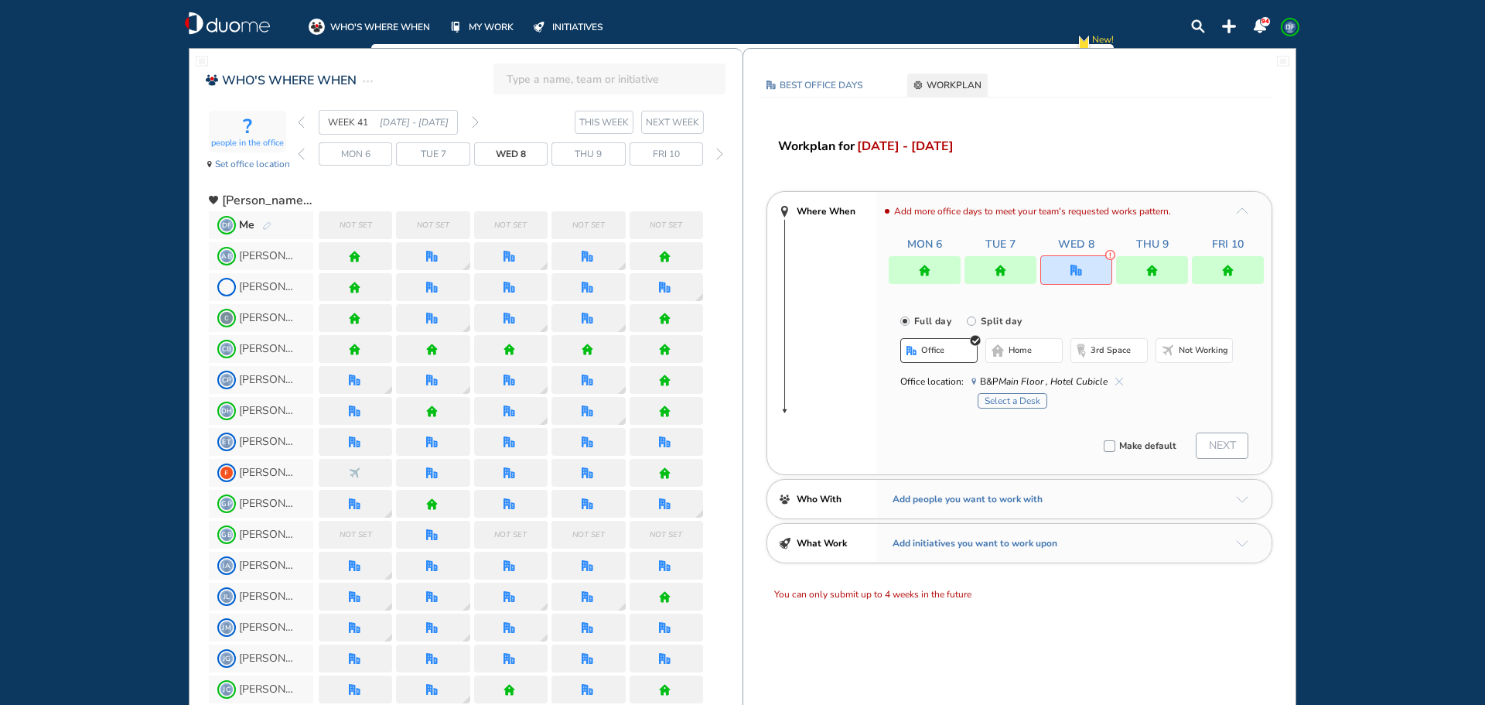
click at [306, 121] on div "WEEK 41 [DATE] - [DATE]" at bounding box center [388, 122] width 181 height 25
click at [303, 159] on img "back day" at bounding box center [301, 154] width 7 height 12
